Goal: Entertainment & Leisure: Consume media (video, audio)

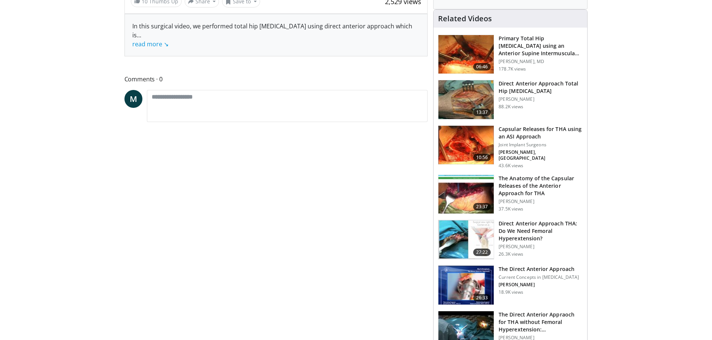
scroll to position [336, 0]
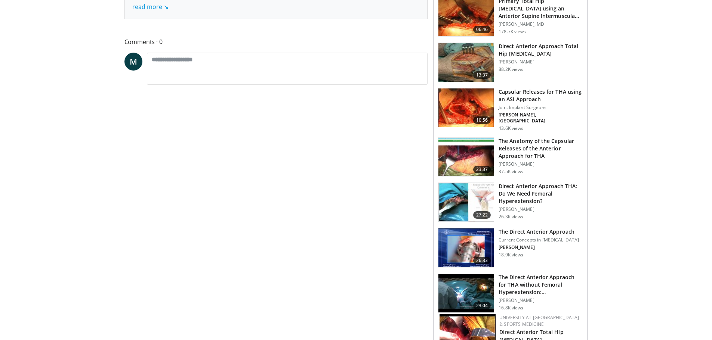
click at [516, 154] on h3 "The Anatomy of the Capsular Releases of the Anterior Approach for THA" at bounding box center [540, 148] width 84 height 22
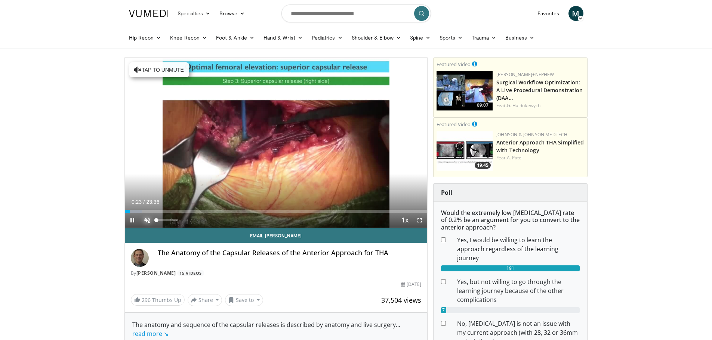
click at [148, 220] on span "Video Player" at bounding box center [147, 220] width 15 height 15
drag, startPoint x: 130, startPoint y: 219, endPoint x: 134, endPoint y: 217, distance: 4.7
click at [130, 219] on span "Video Player" at bounding box center [132, 220] width 15 height 15
click at [134, 218] on span "Video Player" at bounding box center [132, 220] width 15 height 15
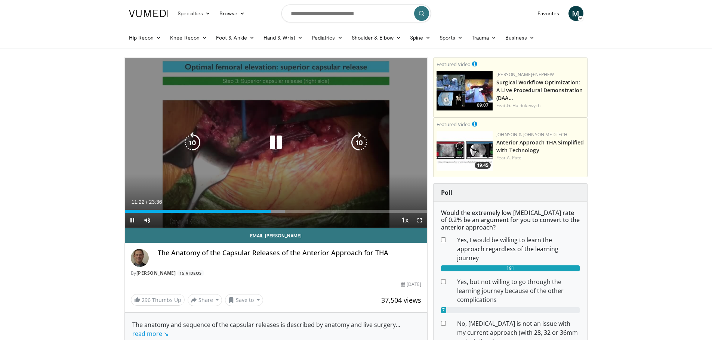
click at [270, 142] on icon "Video Player" at bounding box center [275, 142] width 21 height 21
click at [276, 143] on icon "Video Player" at bounding box center [275, 142] width 21 height 21
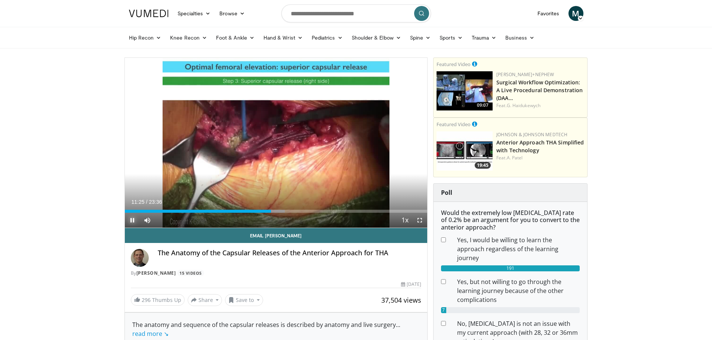
click at [132, 220] on span "Video Player" at bounding box center [132, 220] width 15 height 15
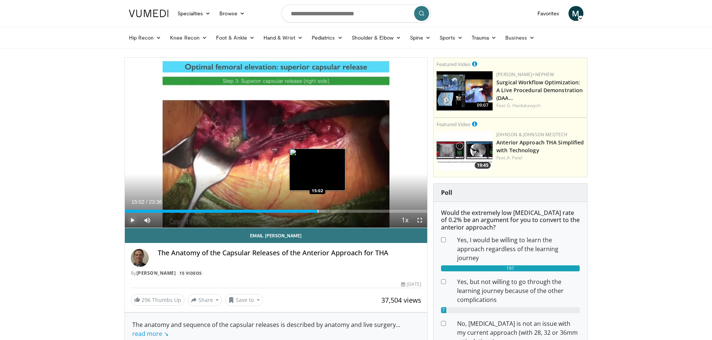
click at [317, 211] on div "Progress Bar" at bounding box center [317, 211] width 1 height 3
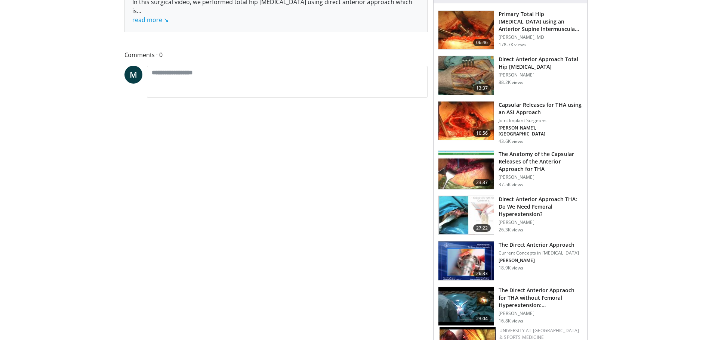
scroll to position [336, 0]
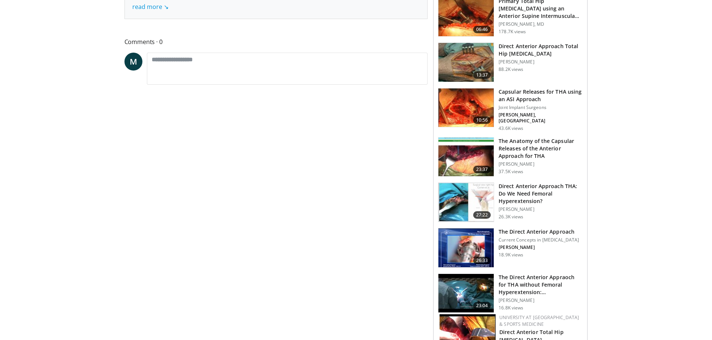
click at [511, 201] on h3 "Direct Anterior Approach THA: Do We Need Femoral Hyperextension?" at bounding box center [540, 194] width 84 height 22
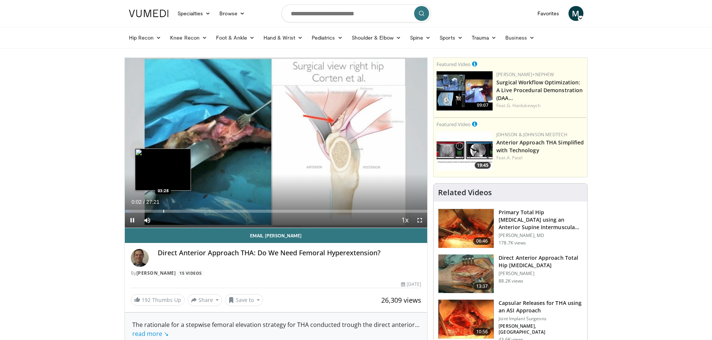
click at [163, 210] on div "Progress Bar" at bounding box center [163, 211] width 1 height 3
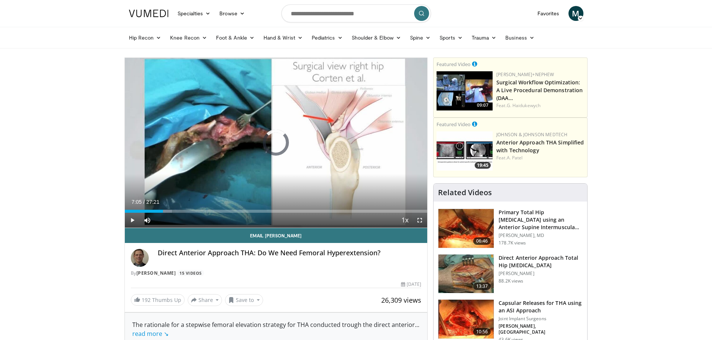
click at [204, 212] on div "Progress Bar" at bounding box center [204, 211] width 1 height 3
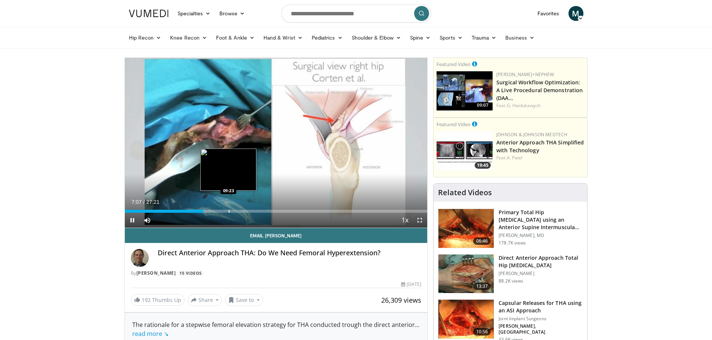
click at [229, 212] on div "Progress Bar" at bounding box center [229, 211] width 1 height 3
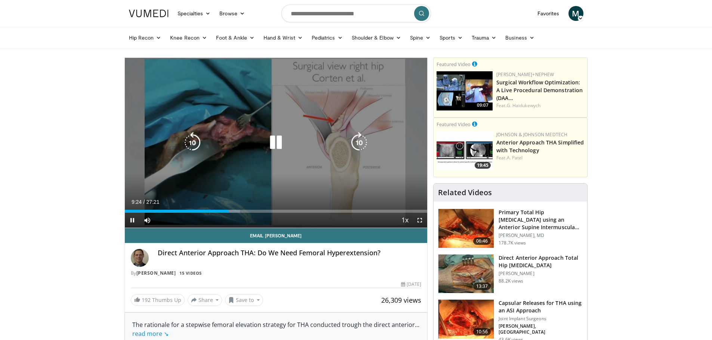
click at [271, 142] on icon "Video Player" at bounding box center [275, 142] width 21 height 21
